Goal: Information Seeking & Learning: Learn about a topic

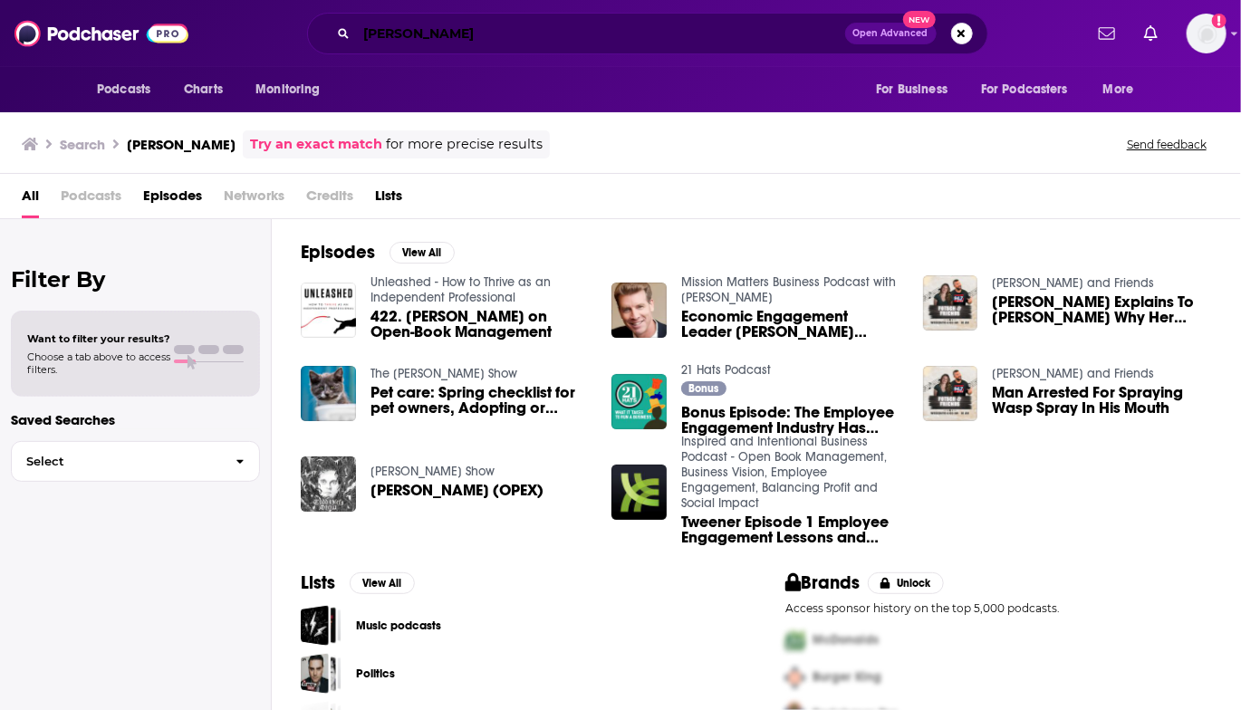
click at [415, 31] on input "[PERSON_NAME]" at bounding box center [601, 33] width 488 height 29
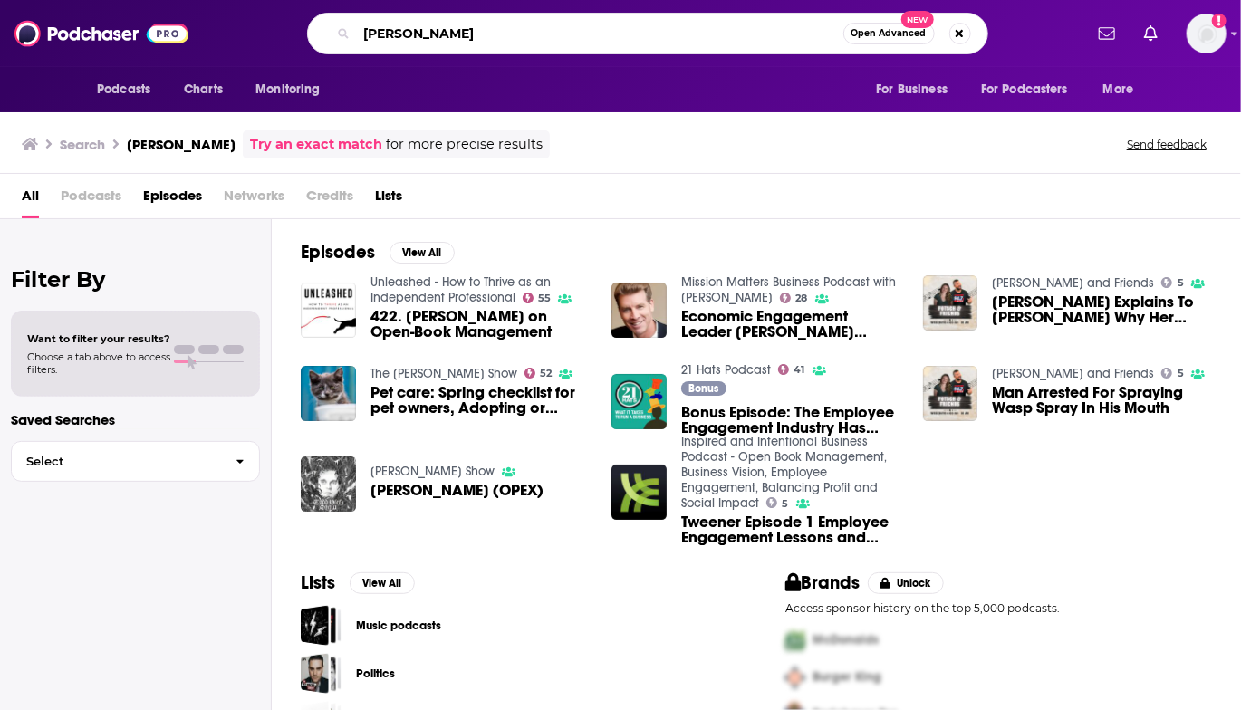
click at [415, 31] on input "[PERSON_NAME]" at bounding box center [600, 33] width 486 height 29
paste input "Conversation with Cardinal [PERSON_NAME]"
type input "Conversation with Cardinal [PERSON_NAME]"
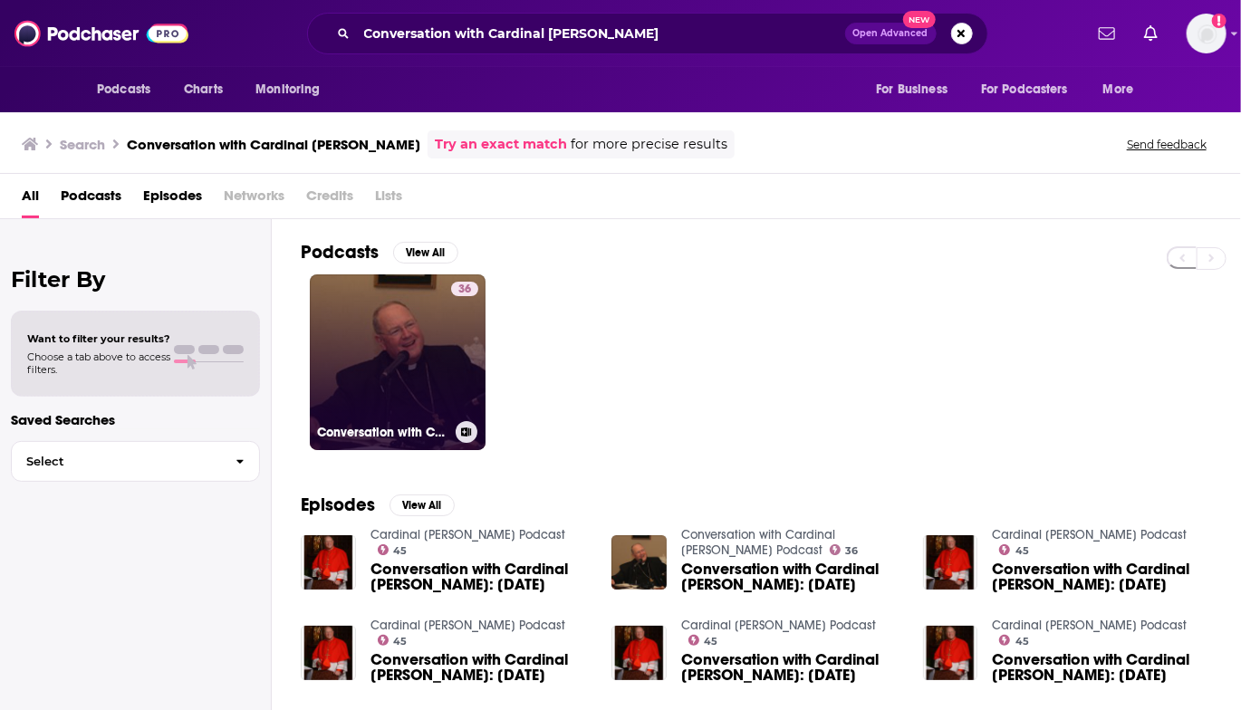
click at [428, 363] on link "36 Conversation with Cardinal [PERSON_NAME] Podcast" at bounding box center [398, 362] width 176 height 176
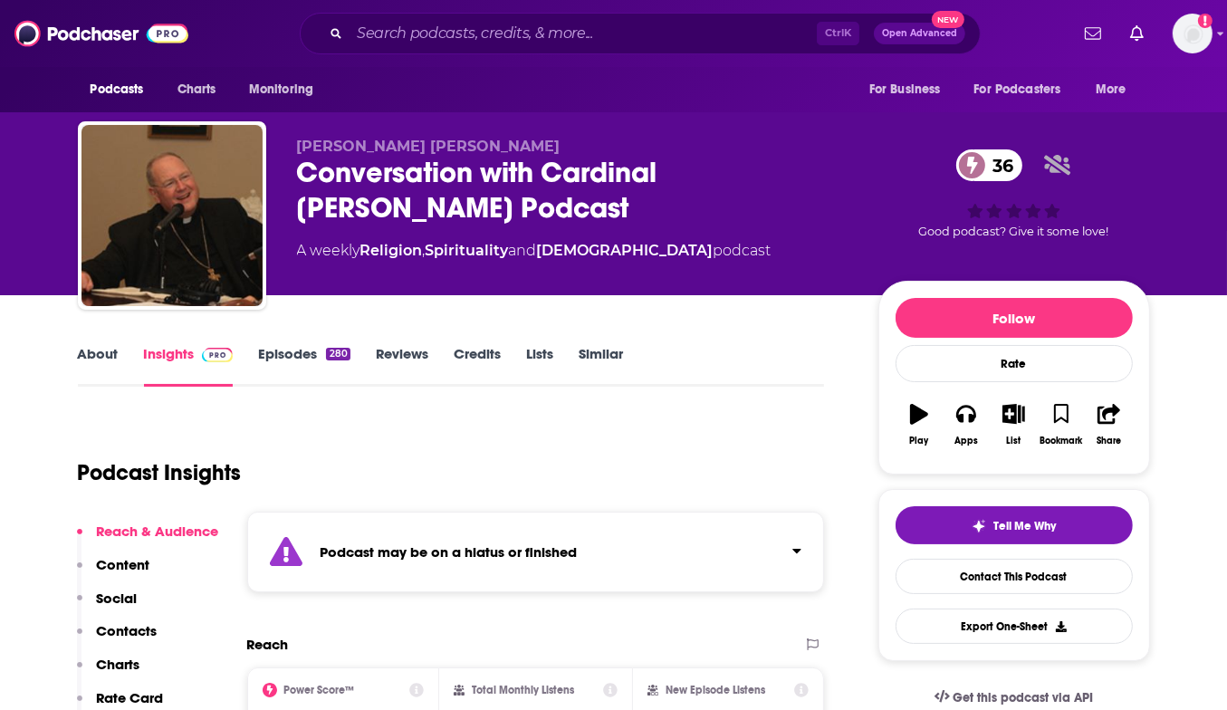
scroll to position [272, 0]
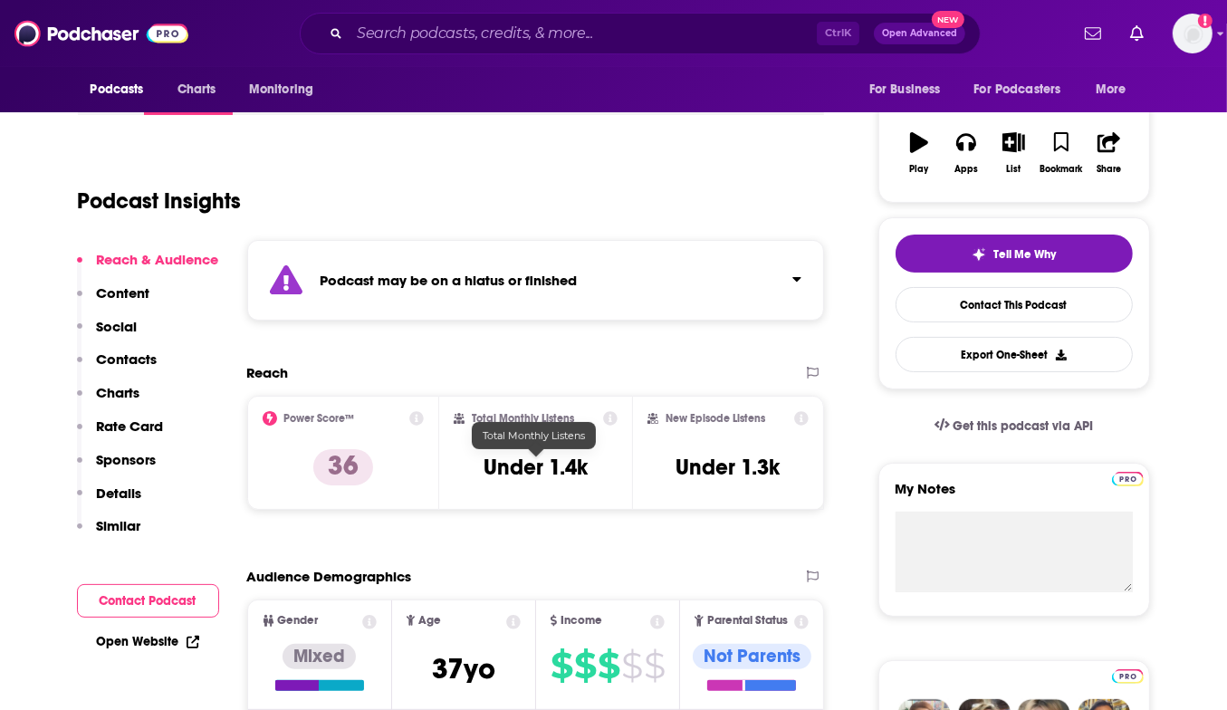
click at [525, 463] on h3 "Under 1.4k" at bounding box center [536, 467] width 104 height 27
drag, startPoint x: 525, startPoint y: 463, endPoint x: 572, endPoint y: 463, distance: 47.1
click at [572, 463] on h3 "Under 1.4k" at bounding box center [536, 467] width 104 height 27
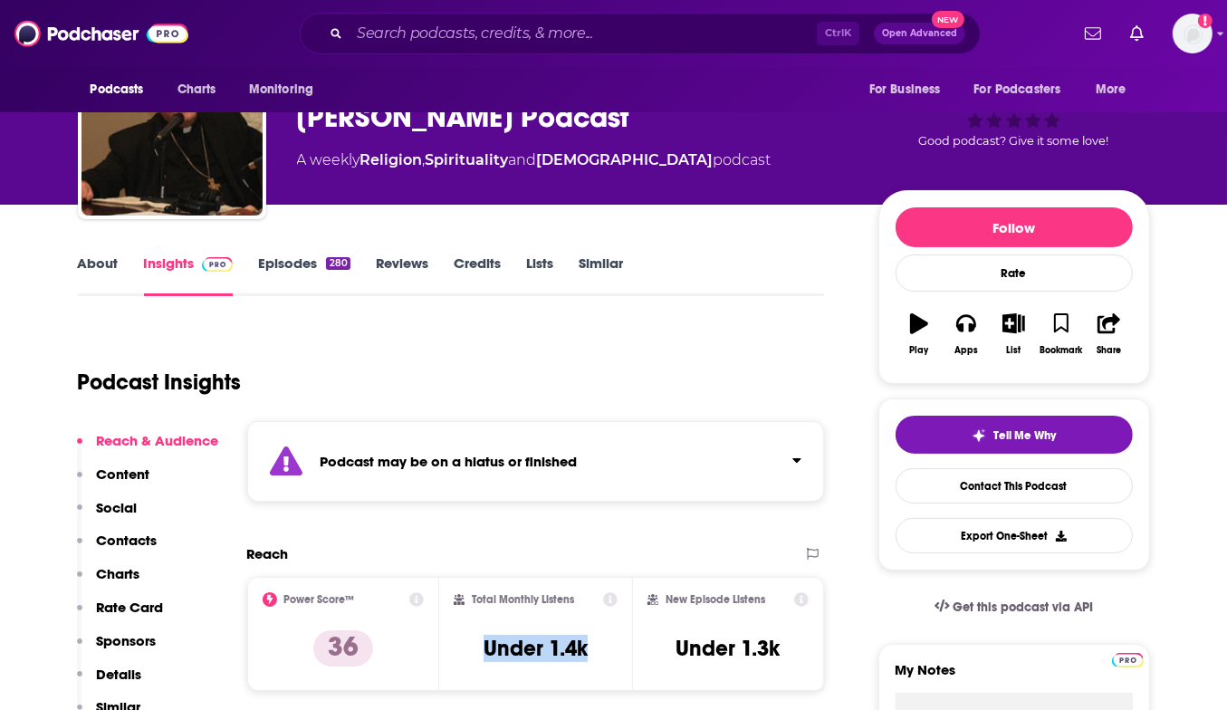
click at [105, 264] on link "About" at bounding box center [98, 276] width 41 height 42
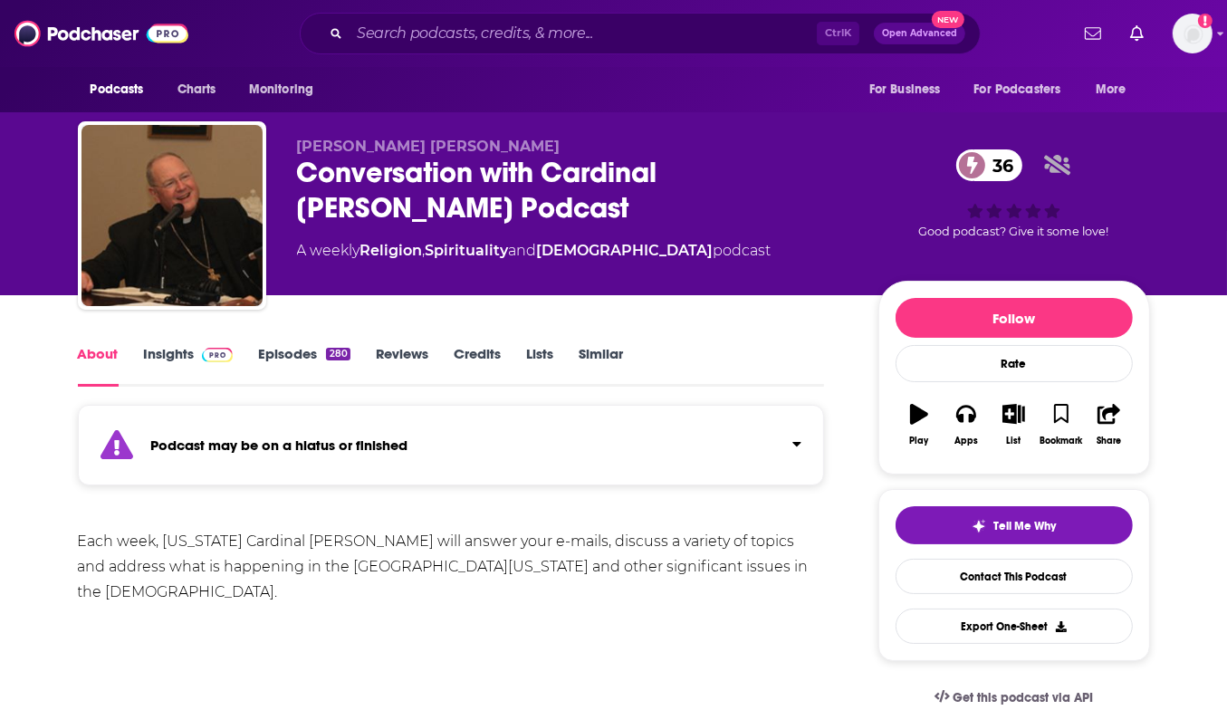
scroll to position [91, 0]
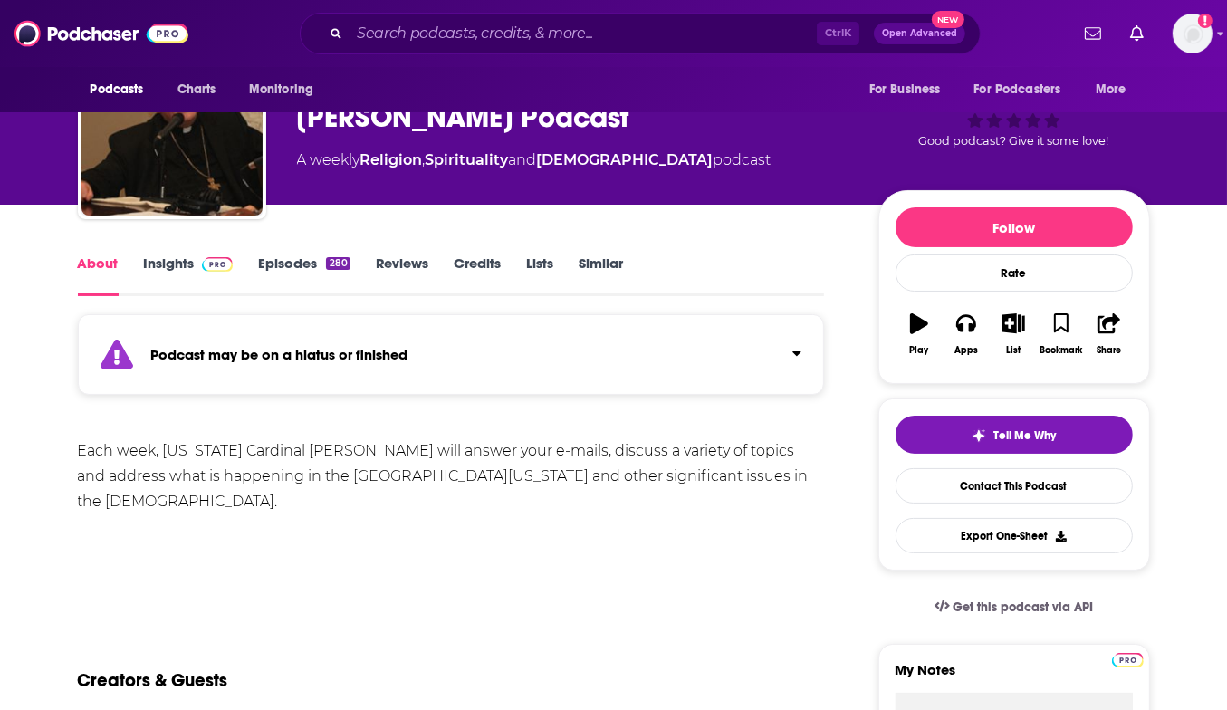
click at [134, 449] on div "Each week, [US_STATE] Cardinal [PERSON_NAME] will answer your e-mails, discuss …" at bounding box center [451, 476] width 747 height 76
click at [134, 448] on div "Each week, [US_STATE] Cardinal [PERSON_NAME] will answer your e-mails, discuss …" at bounding box center [451, 476] width 747 height 76
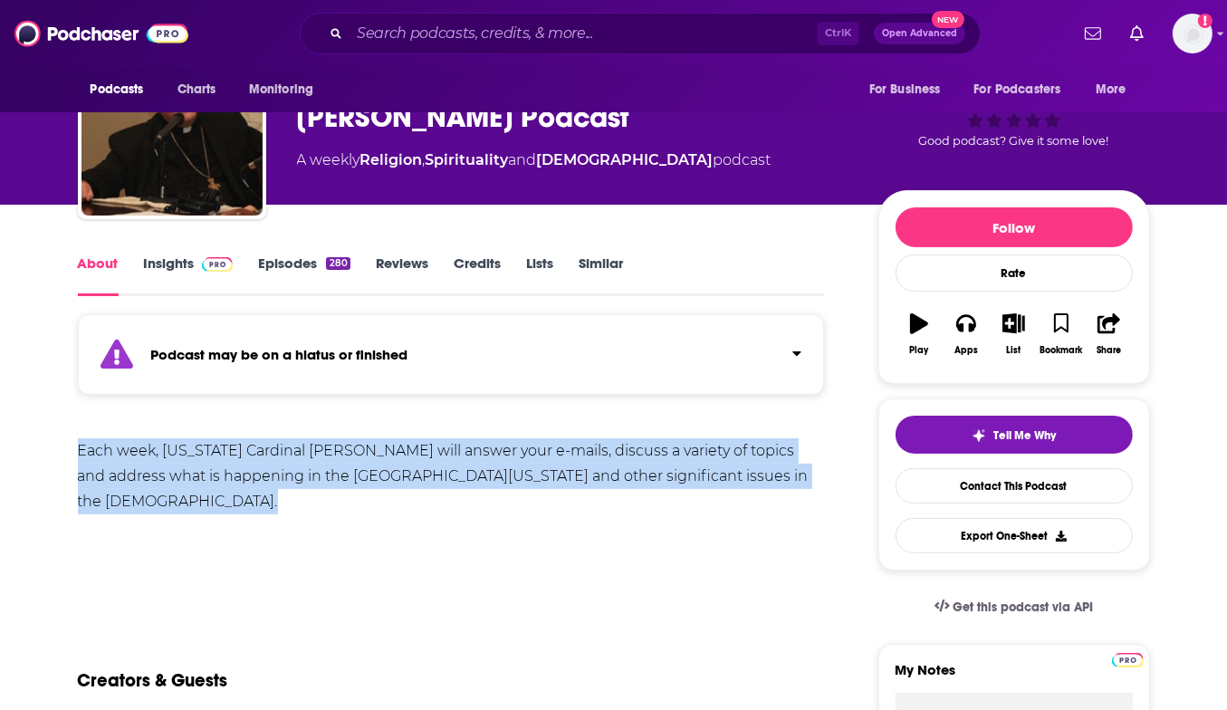
click at [134, 448] on div "Each week, [US_STATE] Cardinal [PERSON_NAME] will answer your e-mails, discuss …" at bounding box center [451, 476] width 747 height 76
copy div "Each week, [US_STATE] Cardinal [PERSON_NAME] will answer your e-mails, discuss …"
click at [365, 521] on div "Each week, [US_STATE] Cardinal [PERSON_NAME] will answer your e-mails, discuss …" at bounding box center [451, 501] width 747 height 127
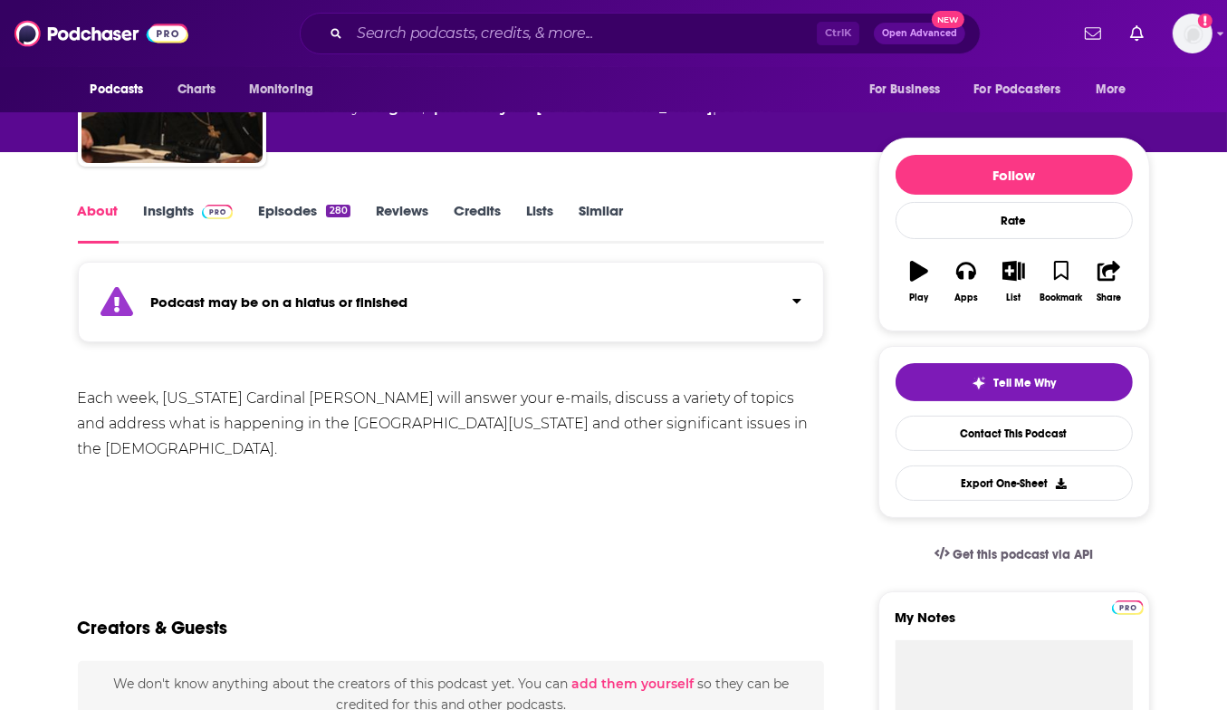
scroll to position [0, 0]
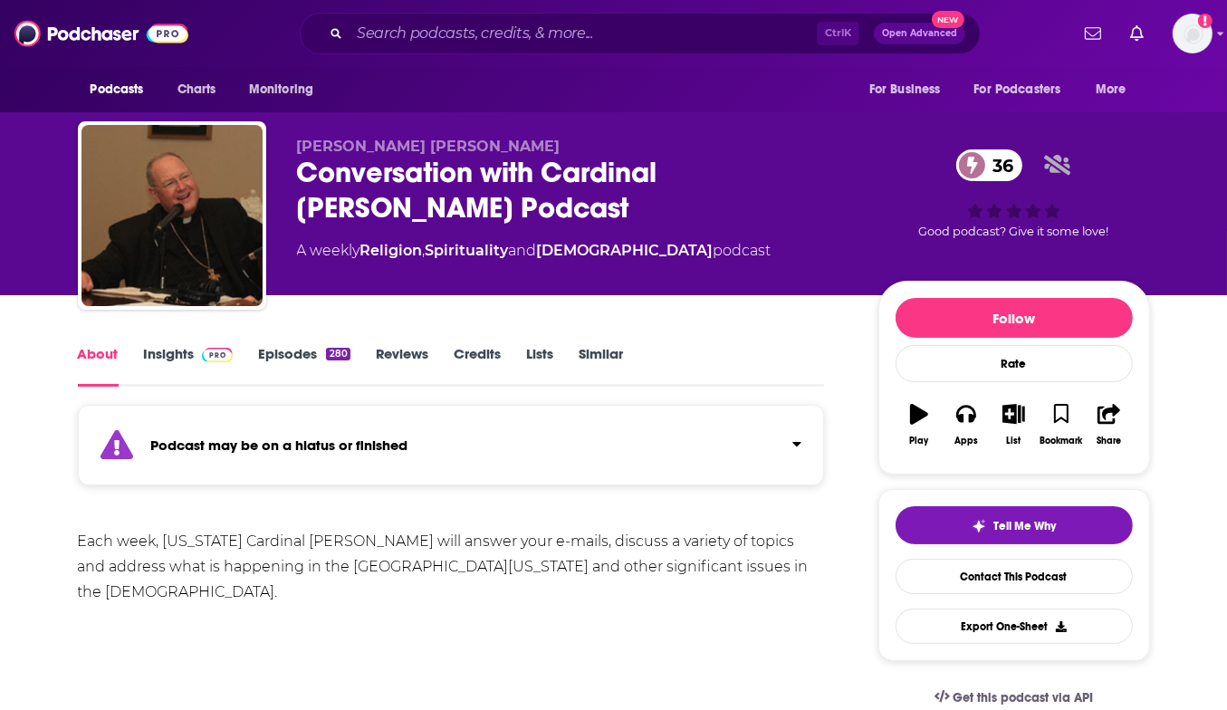
click at [60, 203] on div "[PERSON_NAME] [PERSON_NAME] Conversation with Cardinal [PERSON_NAME] Podcast 36…" at bounding box center [613, 147] width 1159 height 295
click at [380, 171] on div "Conversation with Cardinal [PERSON_NAME] Podcast 36" at bounding box center [573, 190] width 553 height 71
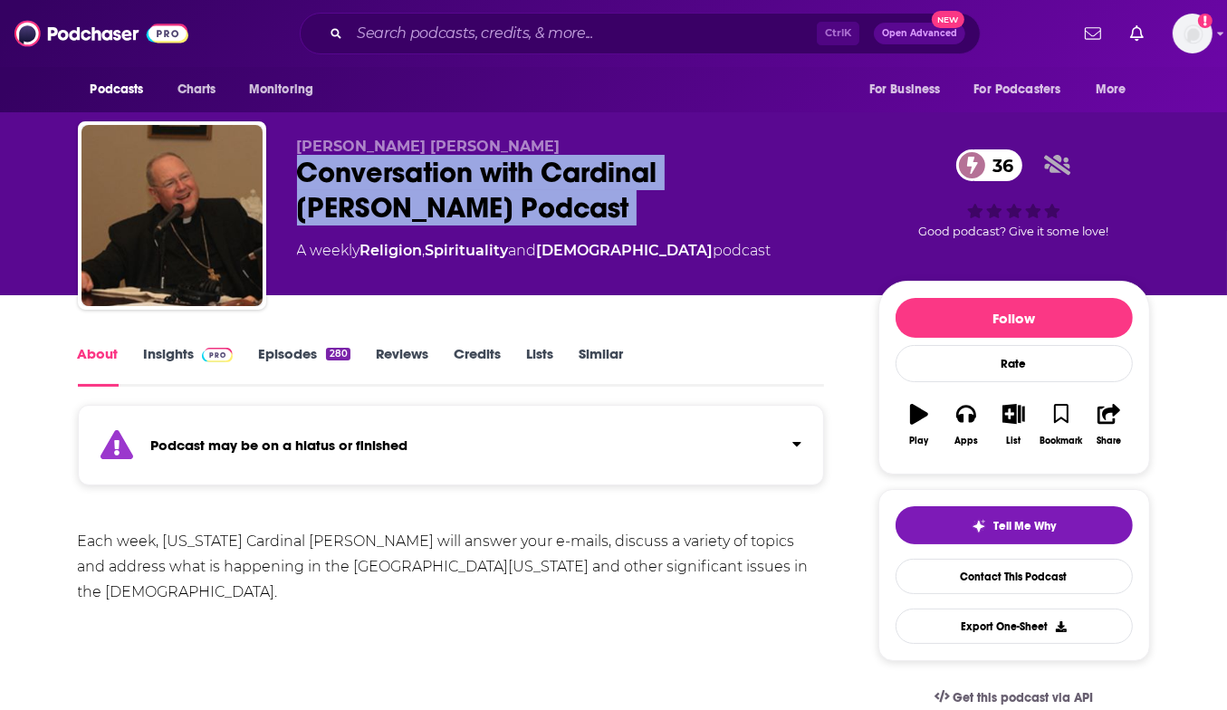
drag, startPoint x: 380, startPoint y: 171, endPoint x: 403, endPoint y: 205, distance: 40.4
click at [403, 205] on div "Conversation with Cardinal [PERSON_NAME] Podcast 36" at bounding box center [573, 190] width 553 height 71
copy div "Conversation with Cardinal [PERSON_NAME] Podcast 36"
